Goal: Task Accomplishment & Management: Use online tool/utility

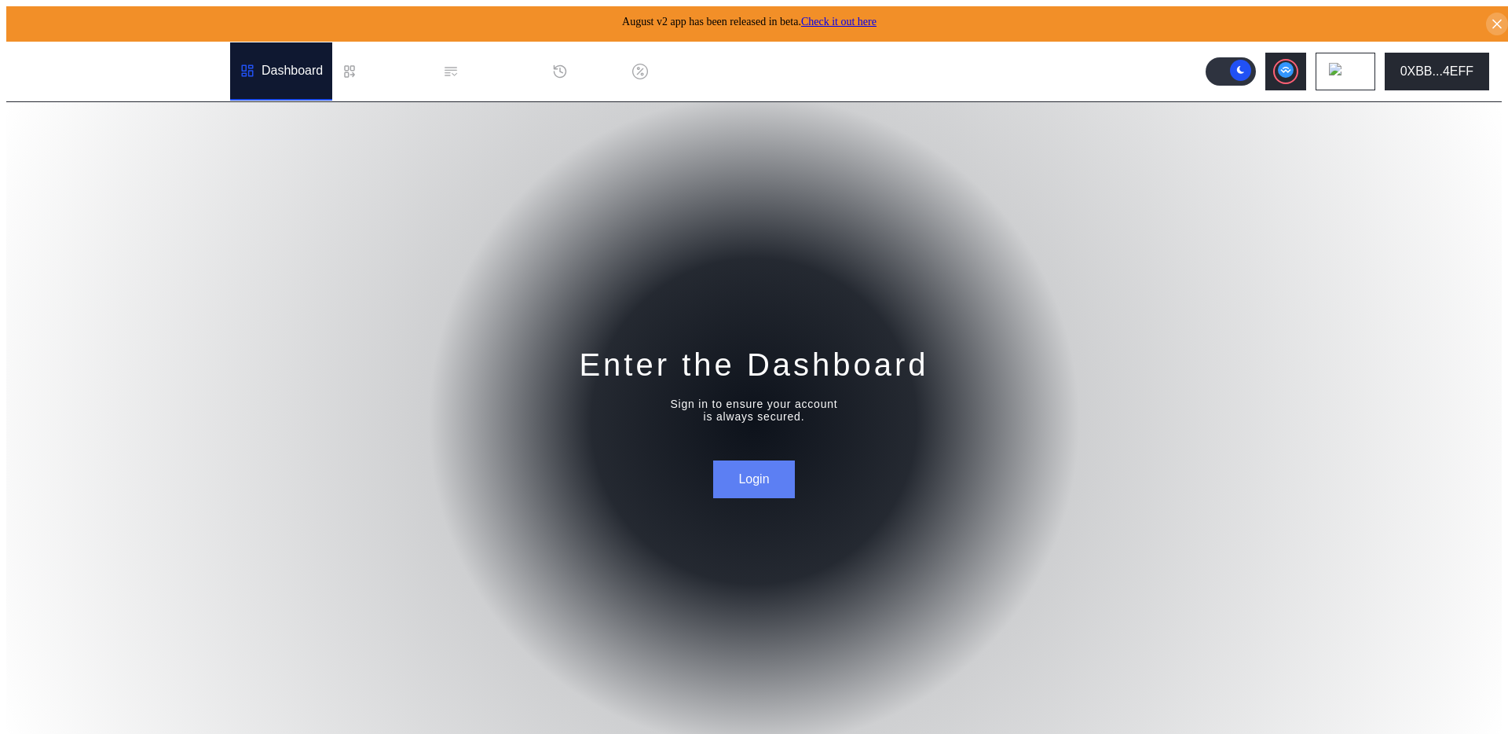
click at [757, 478] on button "Login" at bounding box center [753, 479] width 81 height 38
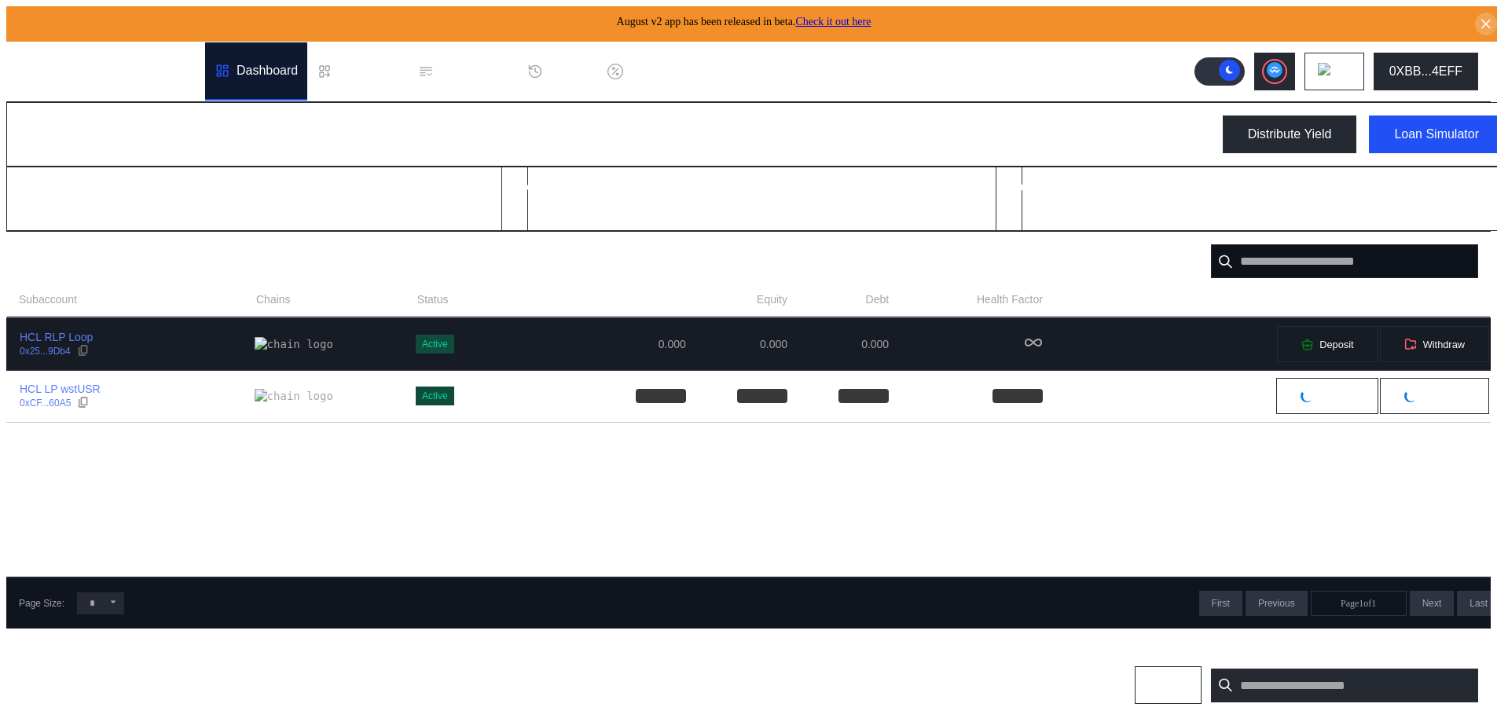
click at [133, 335] on div "HCL RLP Loop 0x25...9Db4" at bounding box center [130, 344] width 247 height 28
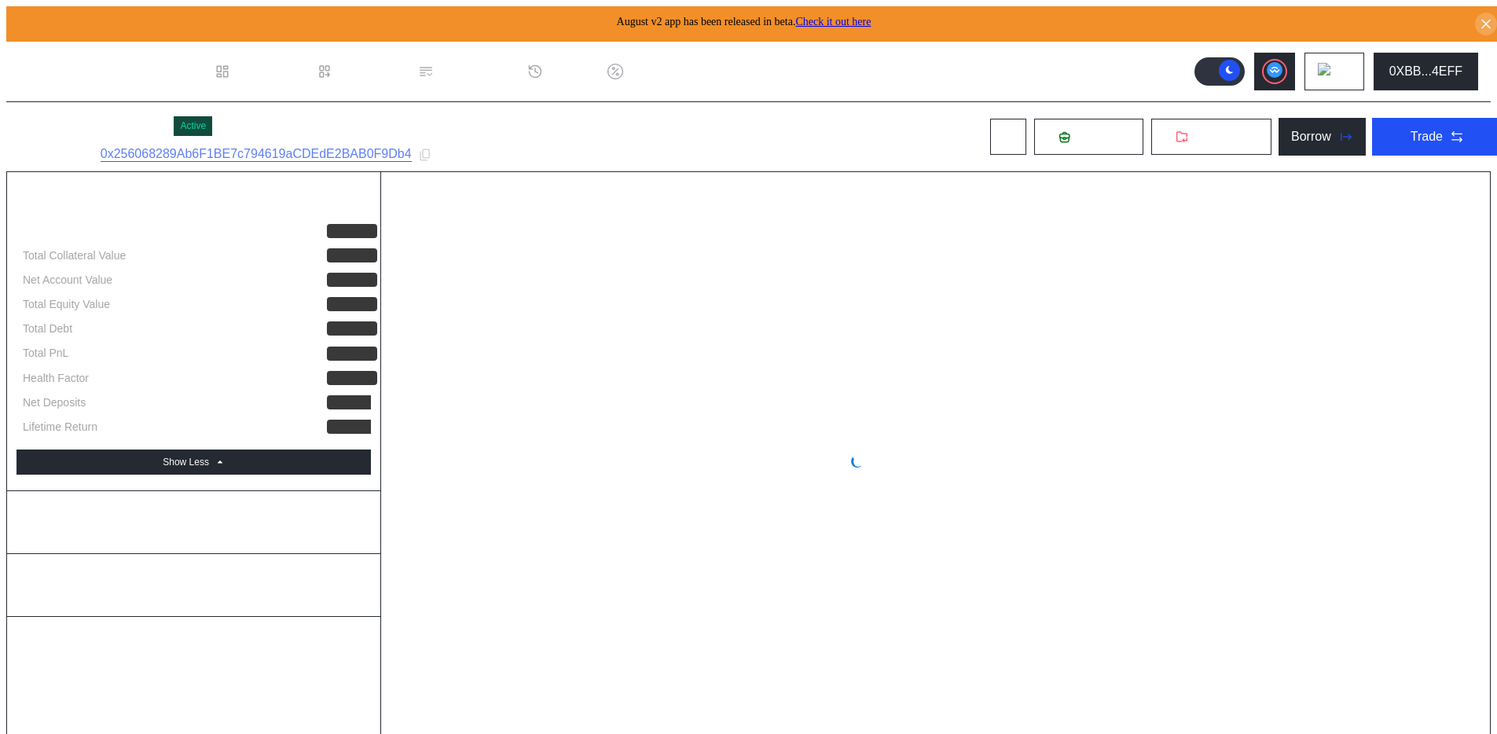
select select "*"
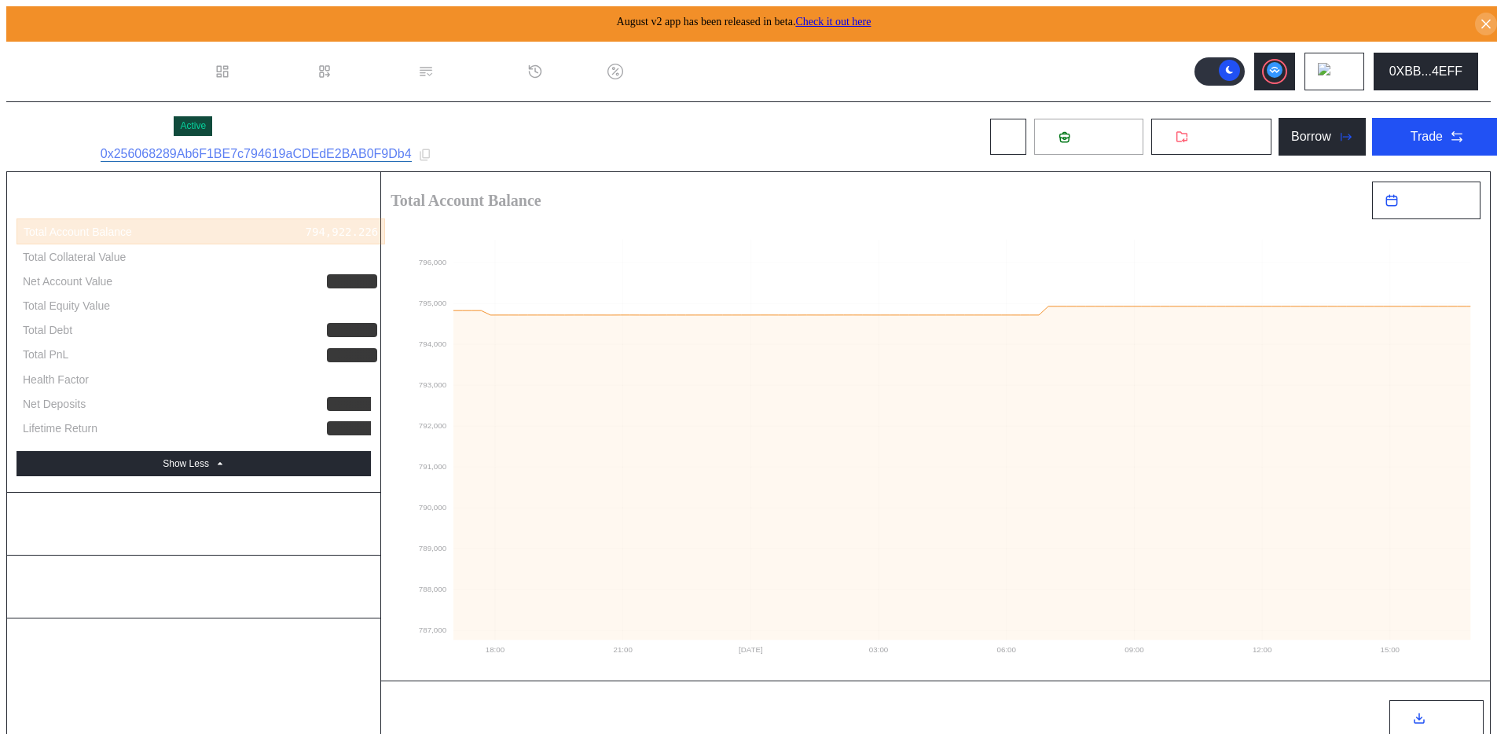
click at [1058, 134] on icon at bounding box center [1064, 137] width 12 height 12
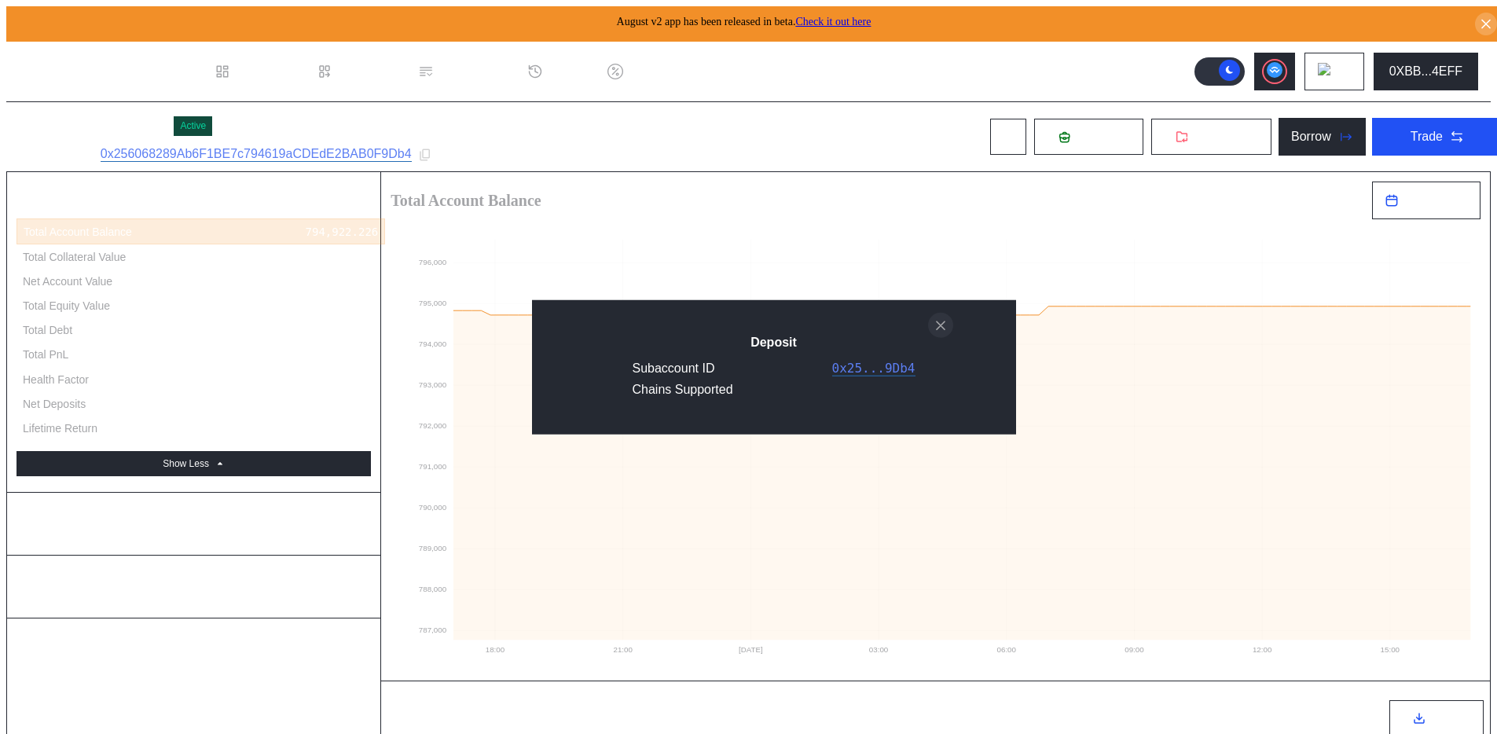
click at [940, 324] on icon "close modal" at bounding box center [941, 325] width 16 height 16
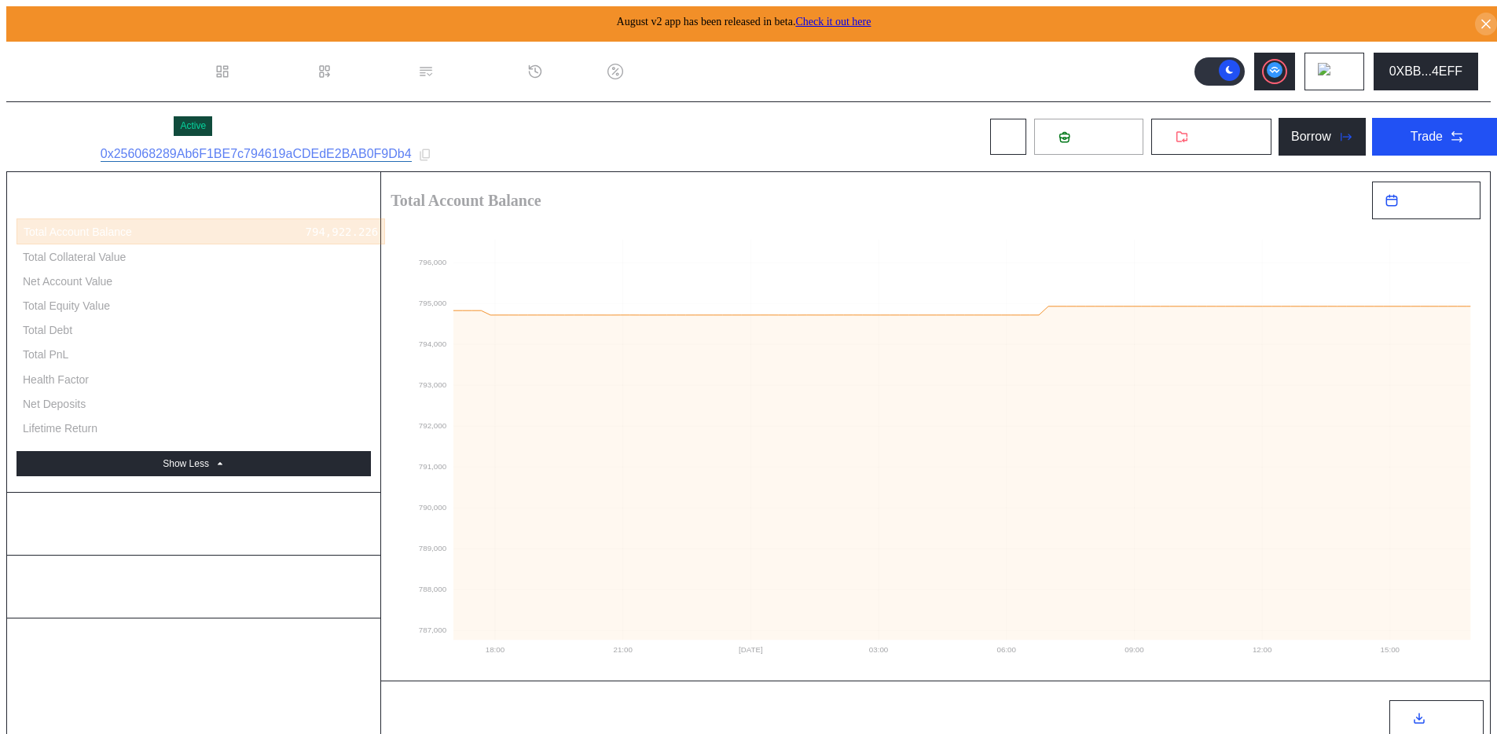
click at [1069, 141] on button "Deposit" at bounding box center [1088, 137] width 111 height 38
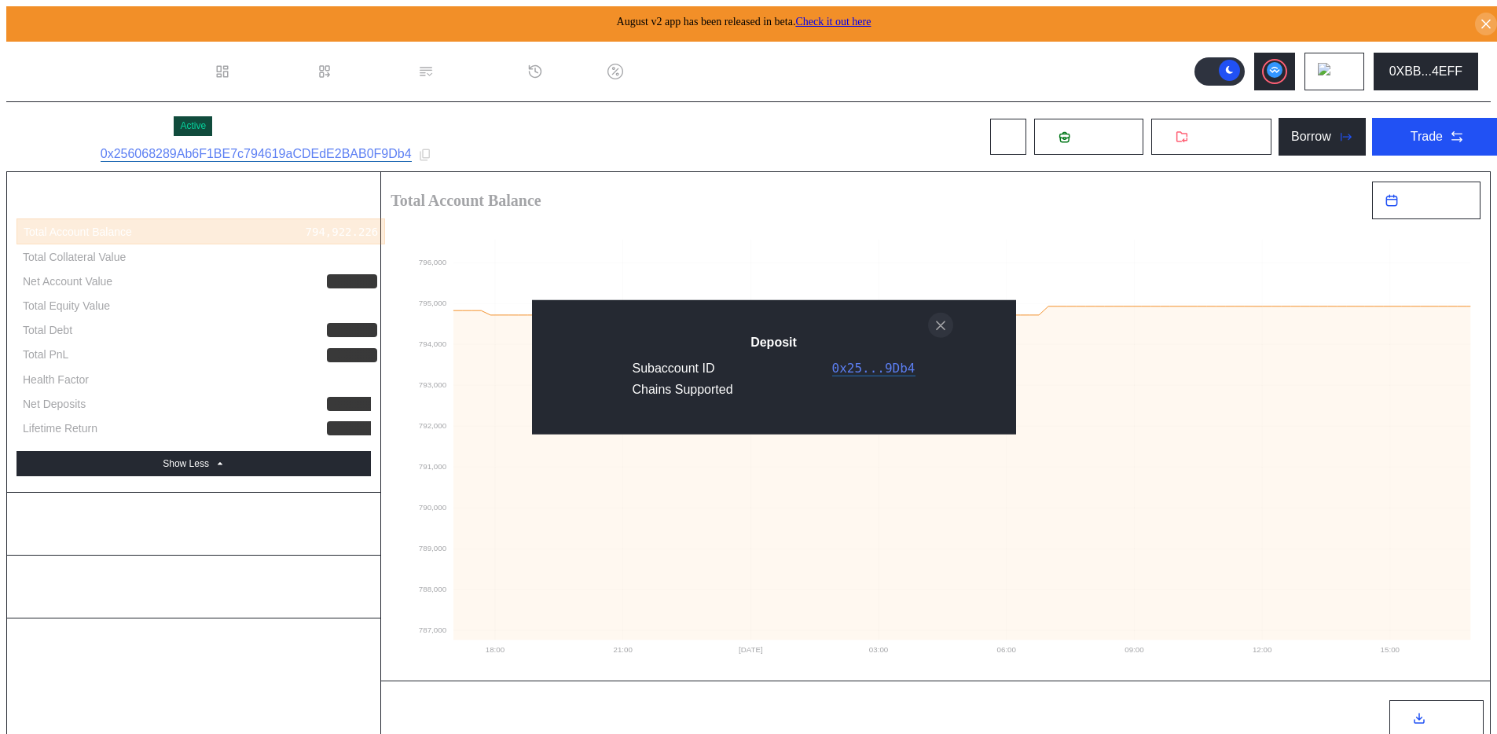
click at [941, 324] on icon "close modal" at bounding box center [941, 325] width 16 height 16
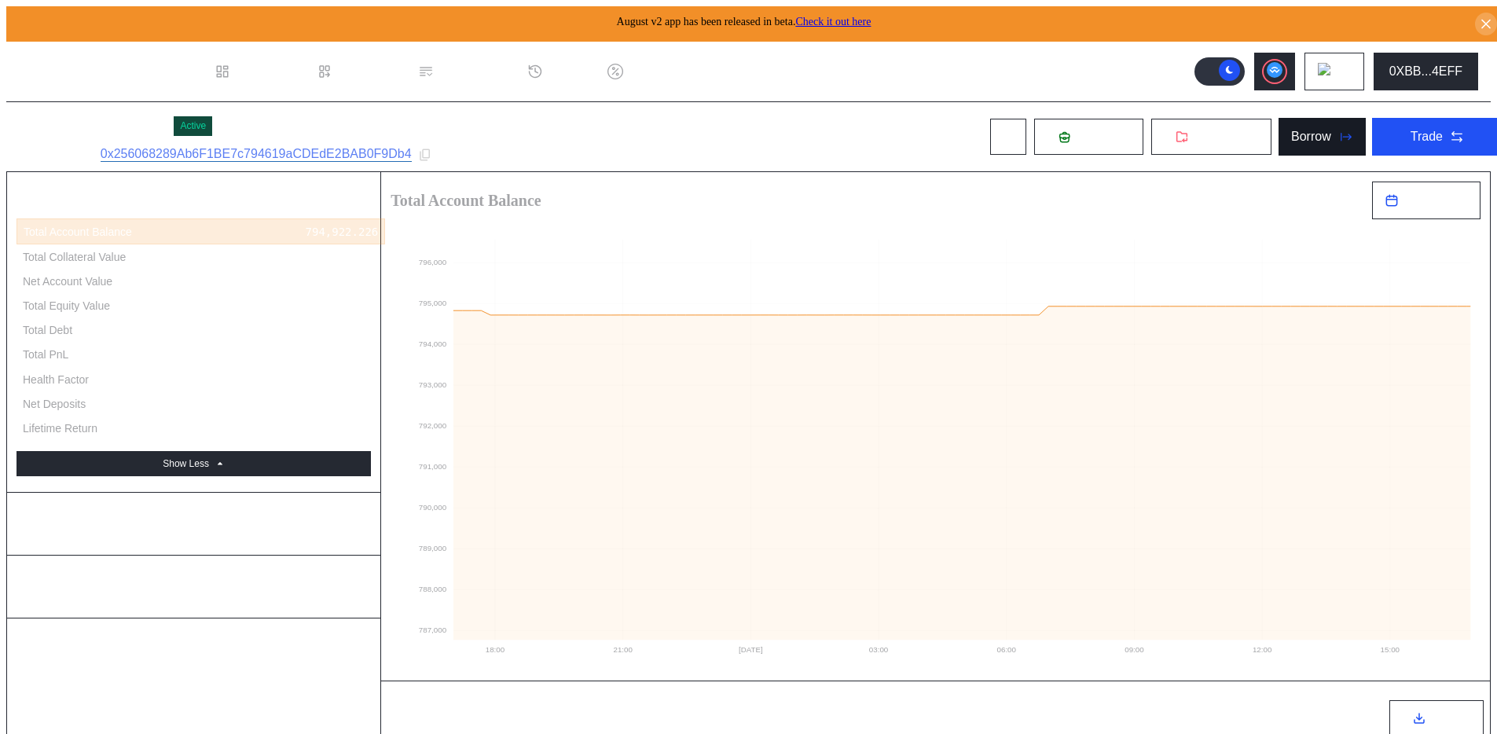
click at [1291, 134] on div "Borrow" at bounding box center [1311, 137] width 40 height 14
type input "**********"
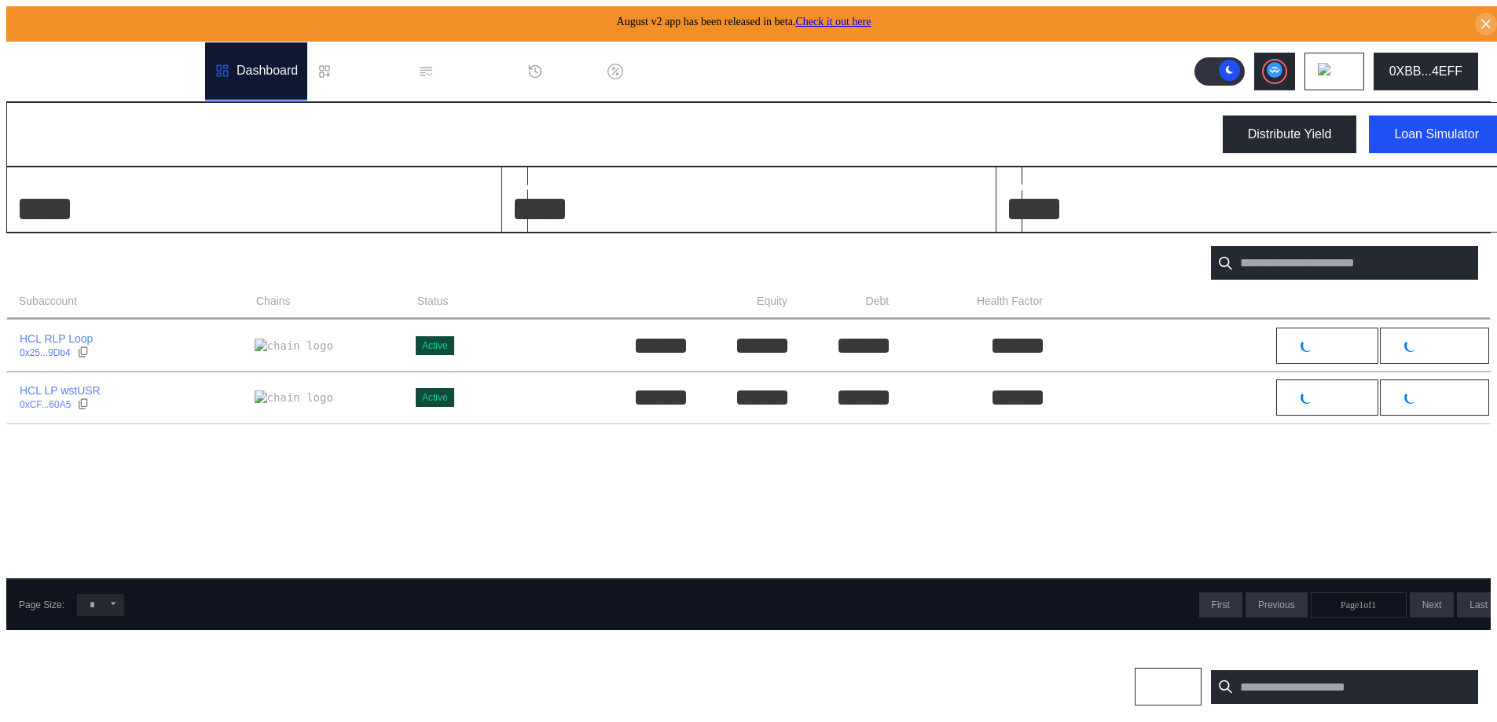
click at [827, 20] on link "Check it out here" at bounding box center [832, 22] width 75 height 12
click at [819, 18] on link "Check it out here" at bounding box center [832, 22] width 75 height 12
